Goal: Communication & Community: Answer question/provide support

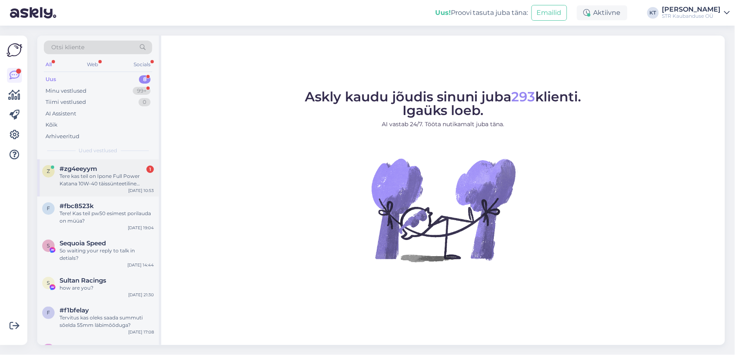
click at [81, 177] on div "Tere kas teil on Ipone Full Power Katana 10W-40 täissünteetiline mootoriõli 1L …" at bounding box center [107, 179] width 94 height 15
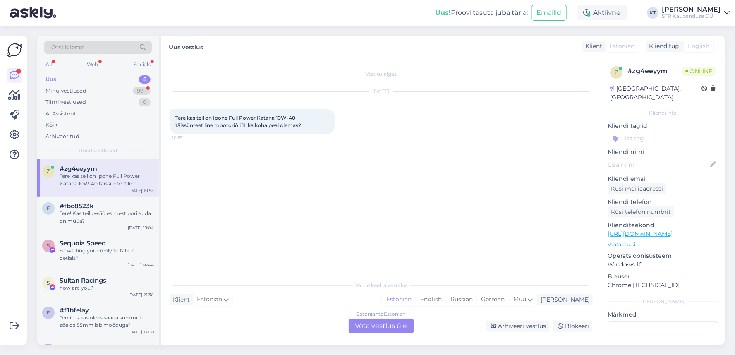
click at [369, 327] on div "Estonian to Estonian Võta vestlus üle" at bounding box center [381, 325] width 65 height 15
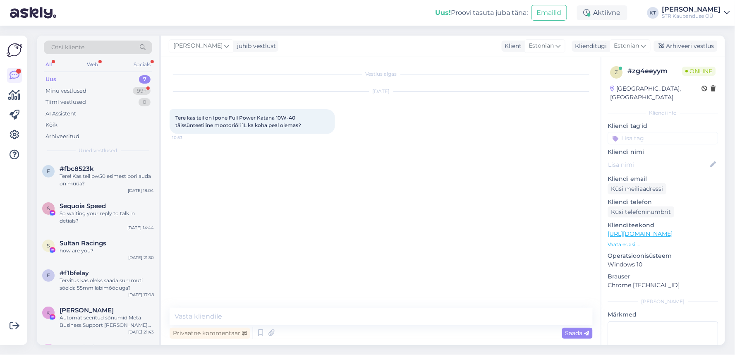
click at [263, 300] on div "Vestlus algas Sep 5 2025 Tere kas teil on Ipone Full Power Katana 10W-40 täissü…" at bounding box center [384, 182] width 430 height 235
click at [246, 306] on div "Vestlus algas Sep 5 2025 Tere kas teil on Ipone Full Power Katana 10W-40 täissü…" at bounding box center [380, 201] width 439 height 288
click at [230, 320] on textarea at bounding box center [380, 316] width 423 height 17
type textarea "Tere"
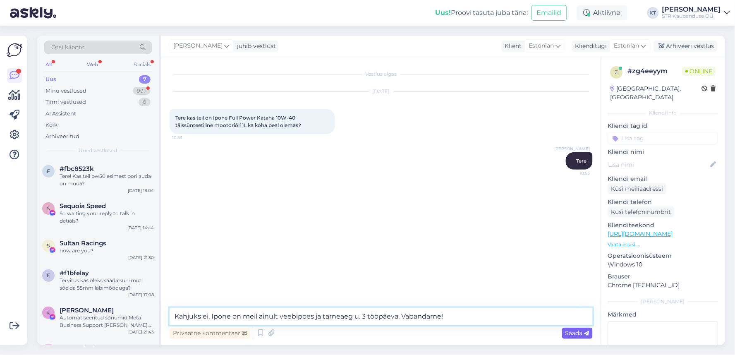
type textarea "Kahjuks ei. Ipone on meil ainult veebipoes ja tarneaeg u. 3 tööpäeva. Vabandame!"
click at [584, 336] on span "Saada" at bounding box center [577, 332] width 24 height 7
